Goal: Communication & Community: Participate in discussion

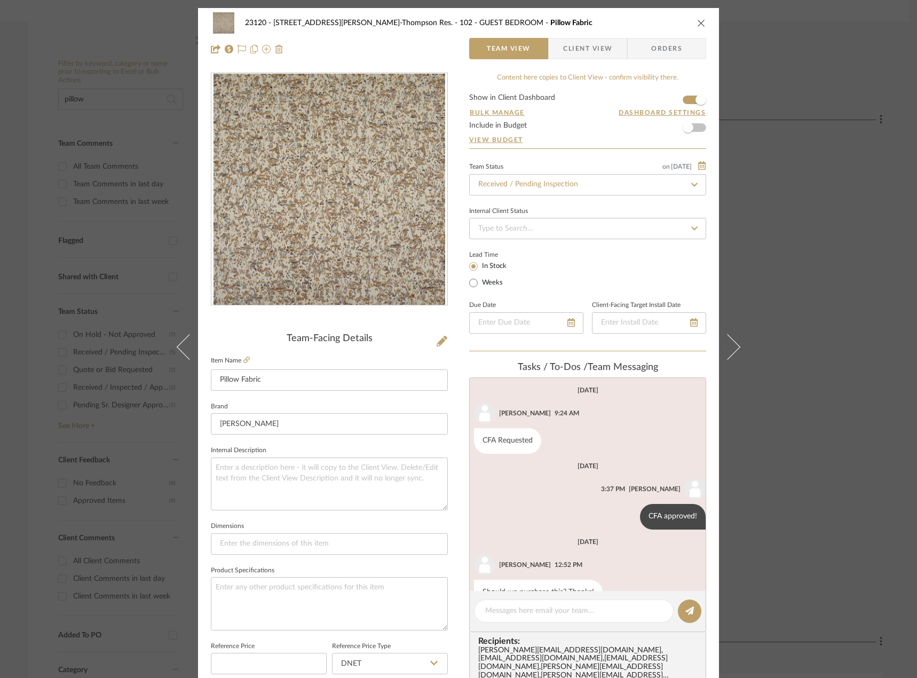
click at [794, 175] on div "23120 - [STREET_ADDRESS][PERSON_NAME]-Thompson Res. 102 - GUEST BEDROOM Pillow …" at bounding box center [458, 339] width 917 height 678
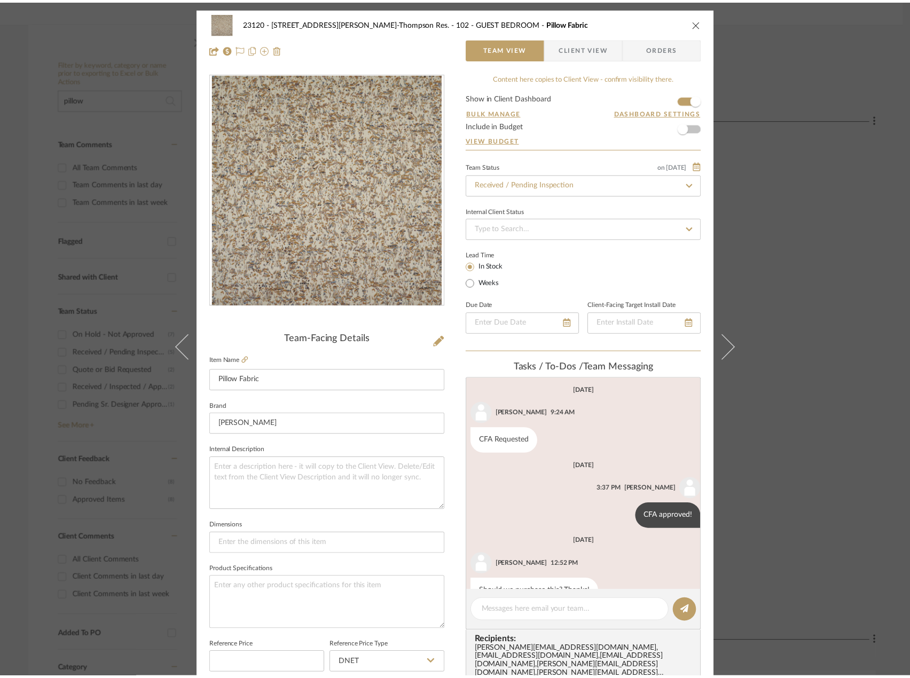
scroll to position [187, 0]
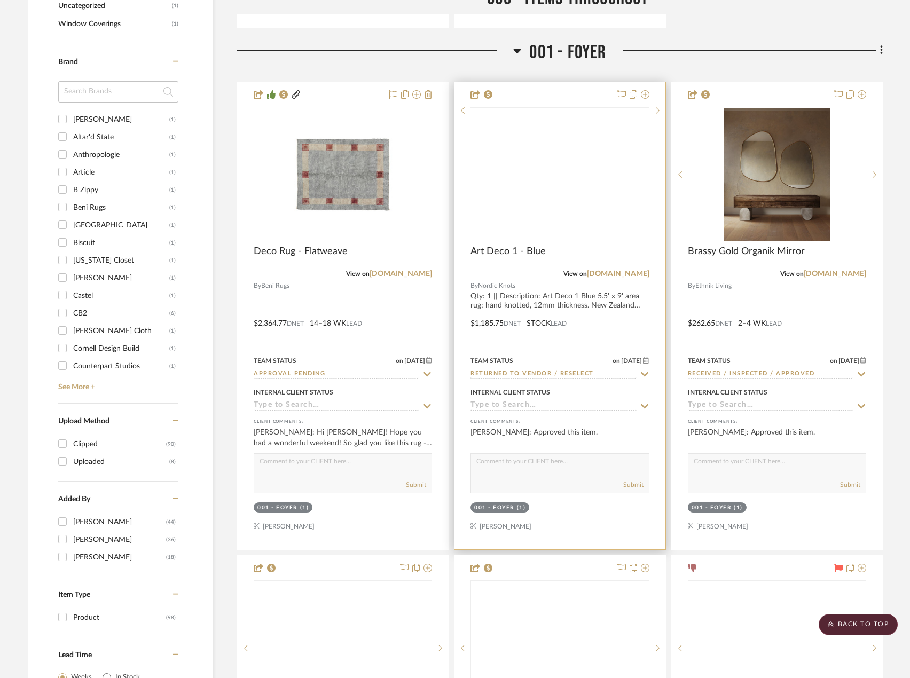
scroll to position [1388, 0]
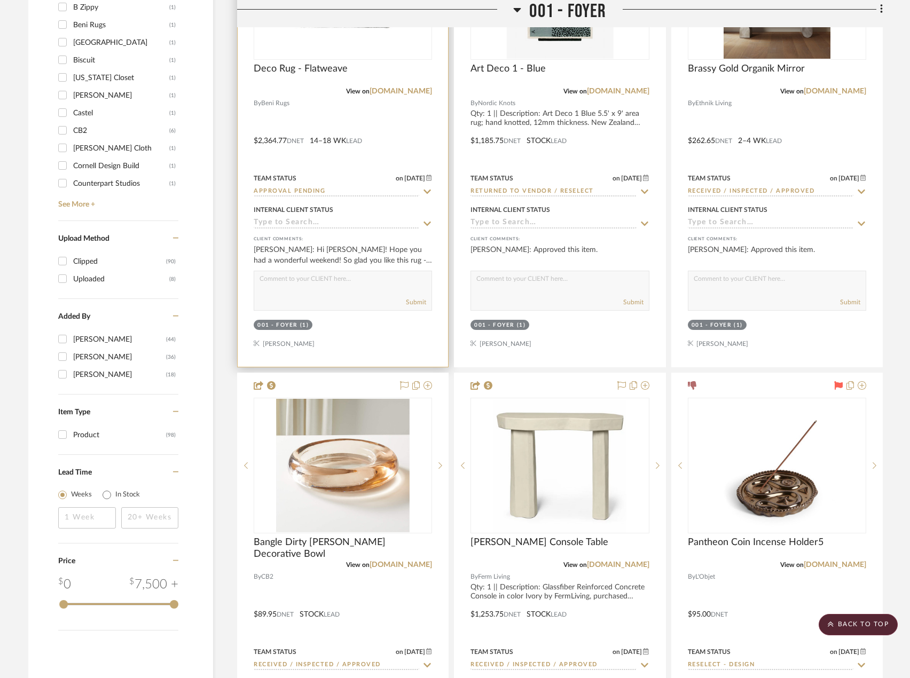
click at [394, 165] on div at bounding box center [343, 133] width 210 height 467
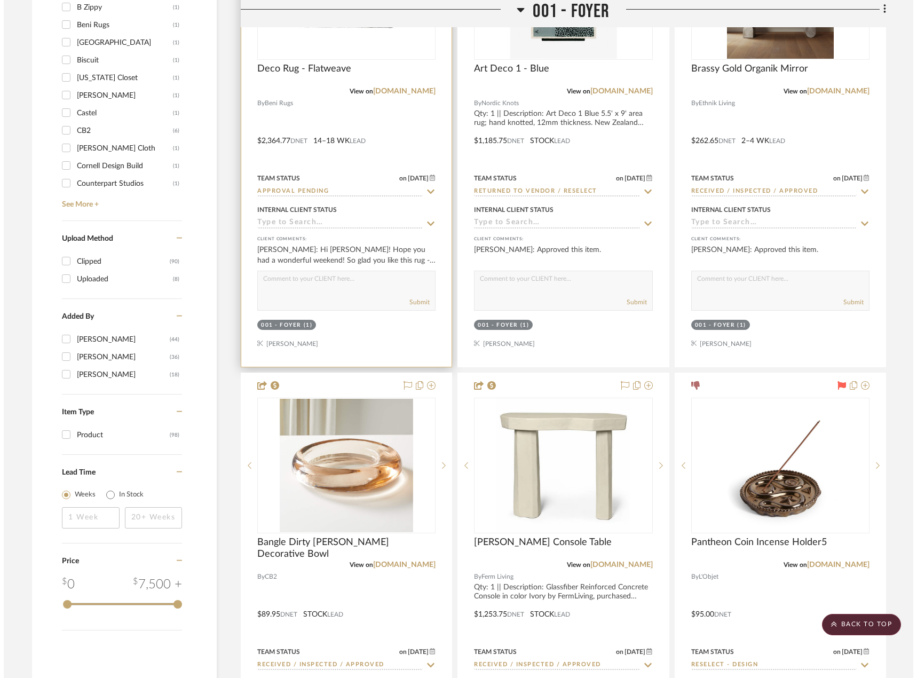
scroll to position [0, 0]
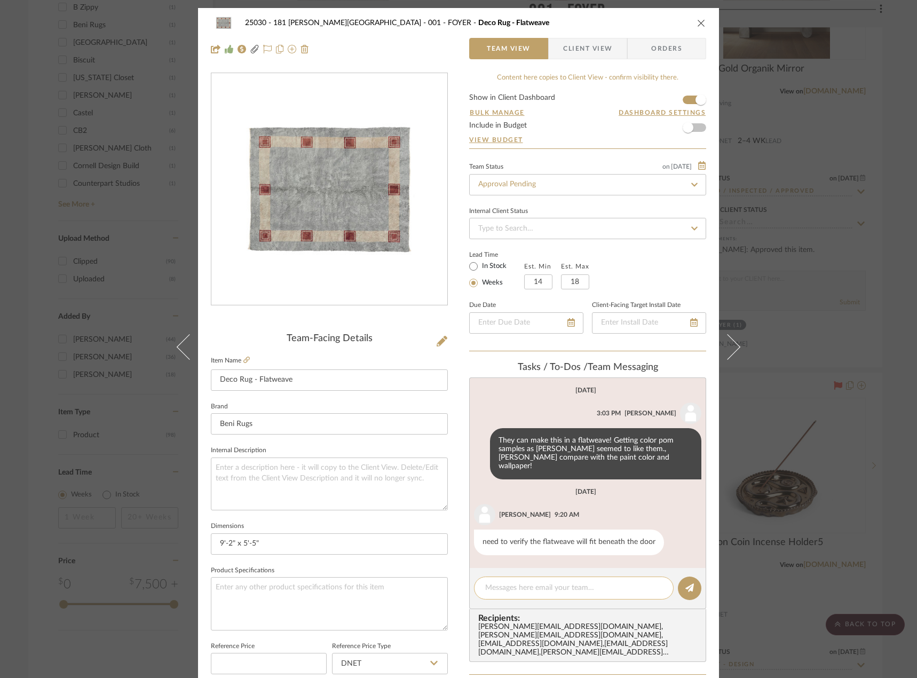
click at [534, 582] on textarea at bounding box center [573, 587] width 177 height 11
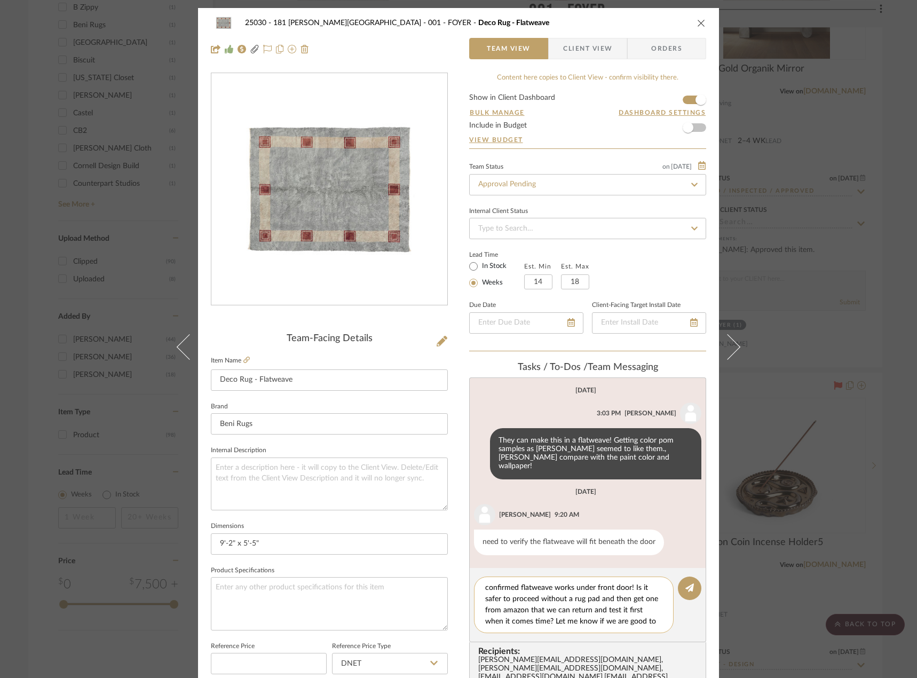
scroll to position [10, 0]
type textarea "confirmed flatweave works under front door! Is it safer to proceed without a ru…"
click at [685, 583] on icon at bounding box center [689, 587] width 9 height 9
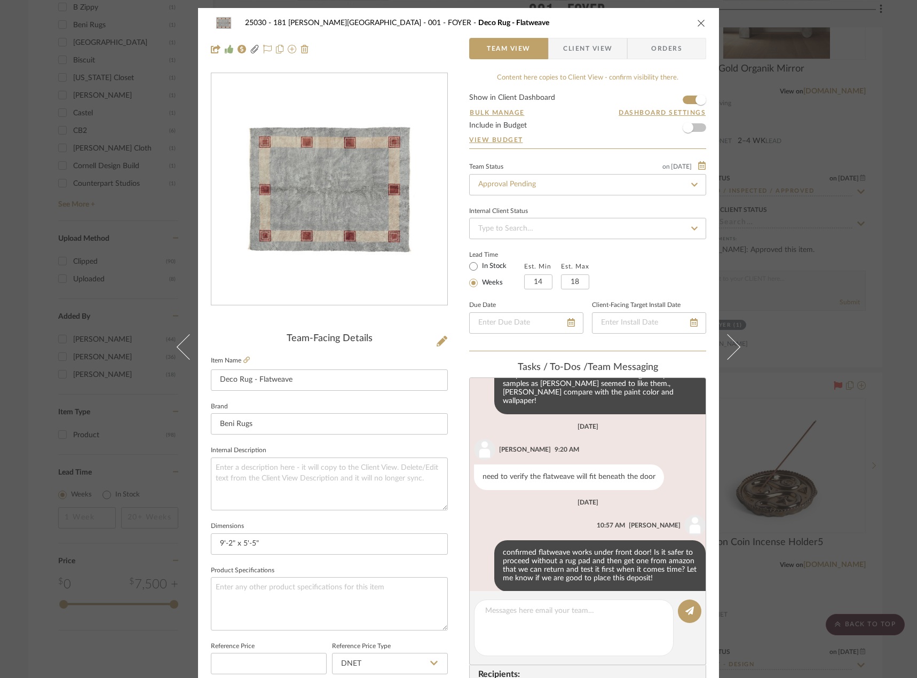
scroll to position [70, 0]
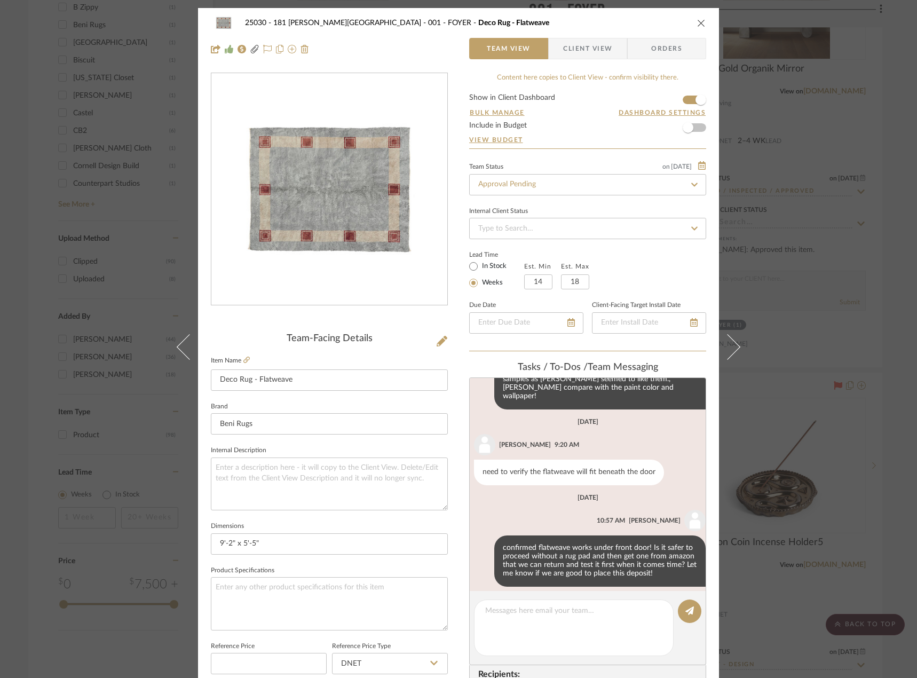
click at [139, 161] on div "25030 - 181 MacDougal - Baribeau 001 - FOYER Deco Rug - Flatweave Team View Cli…" at bounding box center [458, 339] width 917 height 678
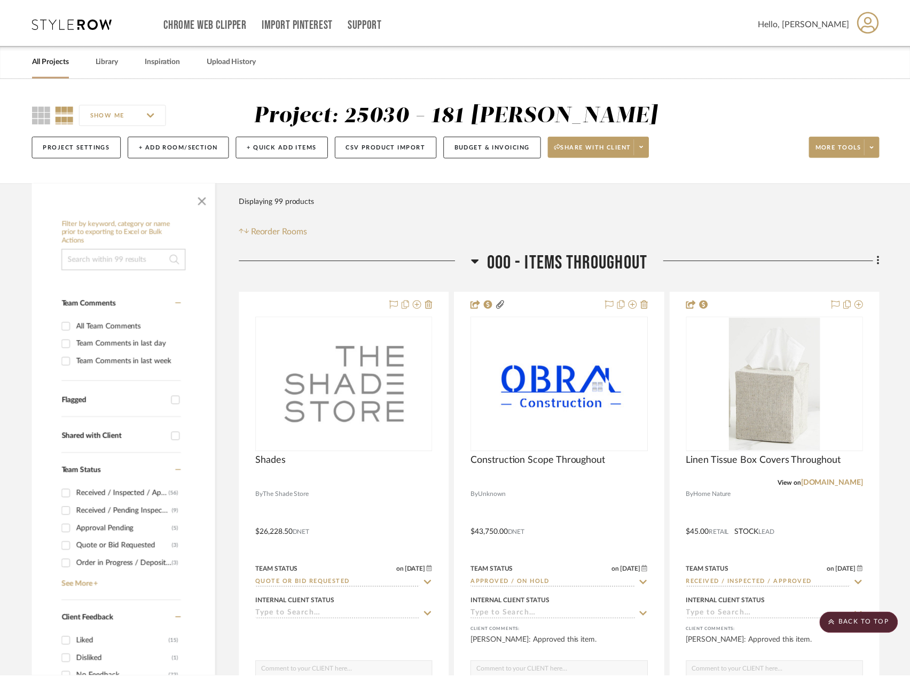
scroll to position [1388, 0]
